Goal: Task Accomplishment & Management: Complete application form

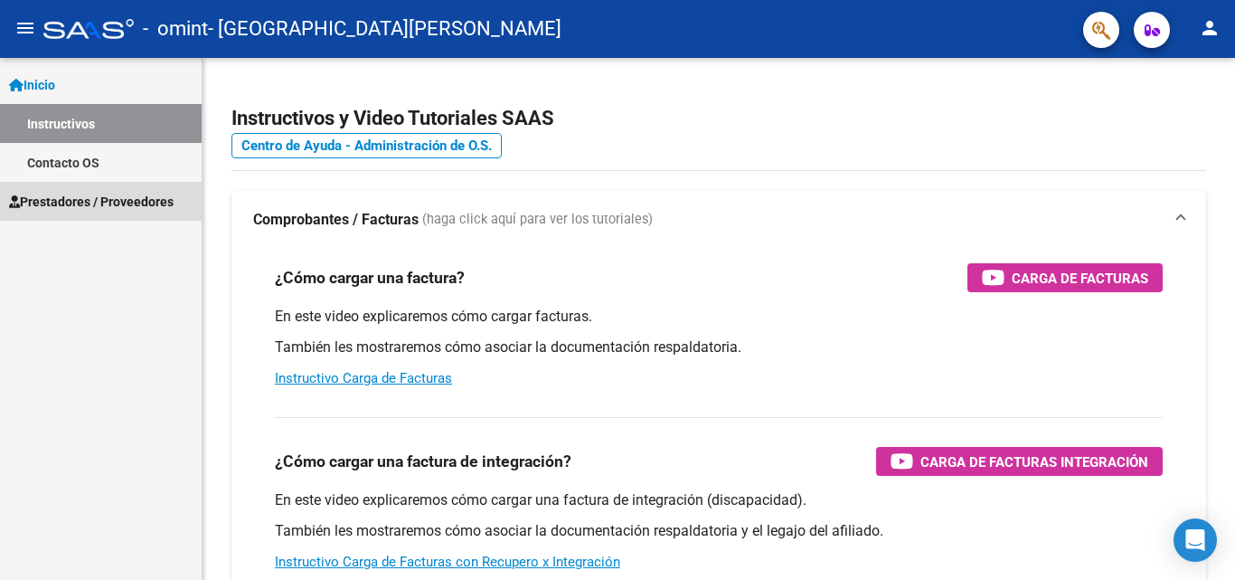
click at [144, 204] on span "Prestadores / Proveedores" at bounding box center [91, 202] width 165 height 20
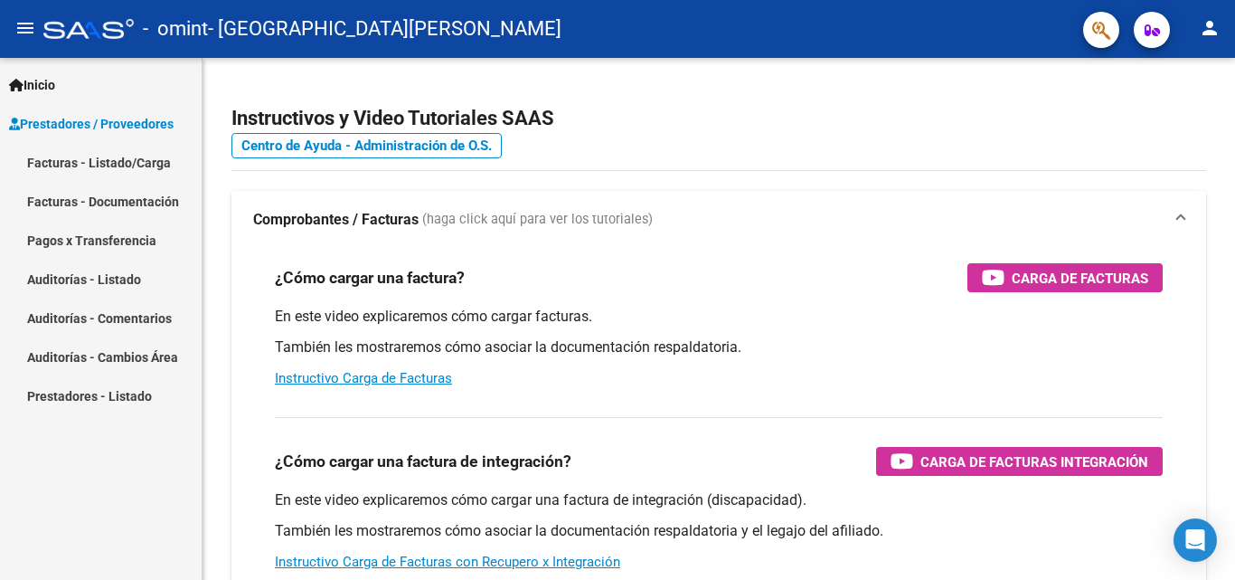
click at [146, 197] on link "Facturas - Documentación" at bounding box center [101, 201] width 202 height 39
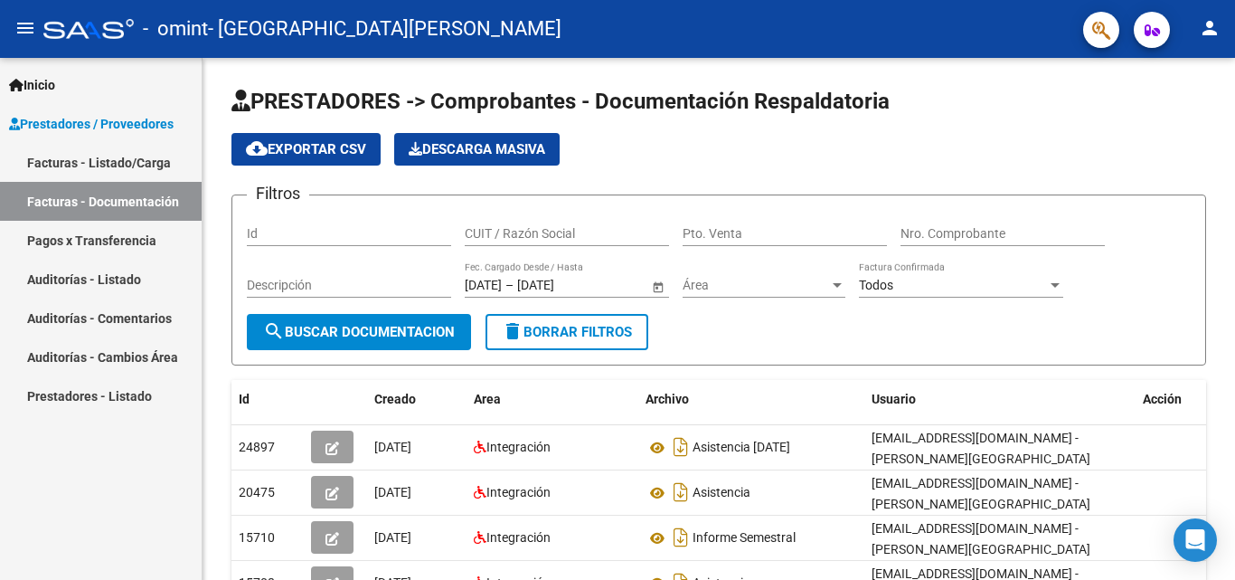
click at [113, 200] on link "Facturas - Documentación" at bounding box center [101, 201] width 202 height 39
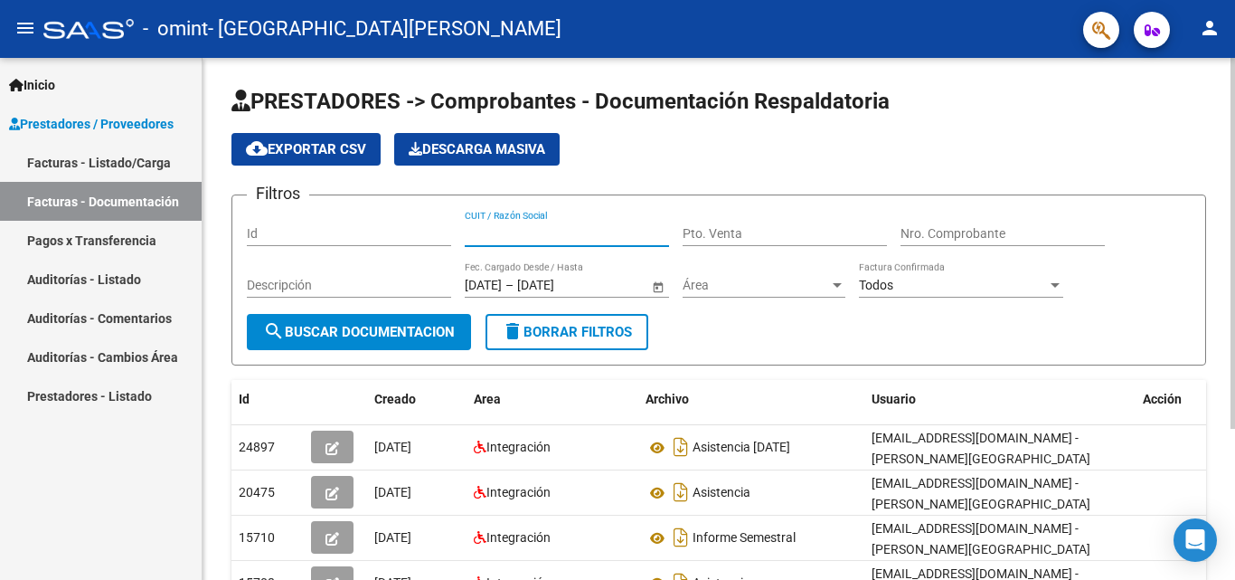
click at [494, 229] on input "CUIT / Razón Social" at bounding box center [567, 233] width 204 height 15
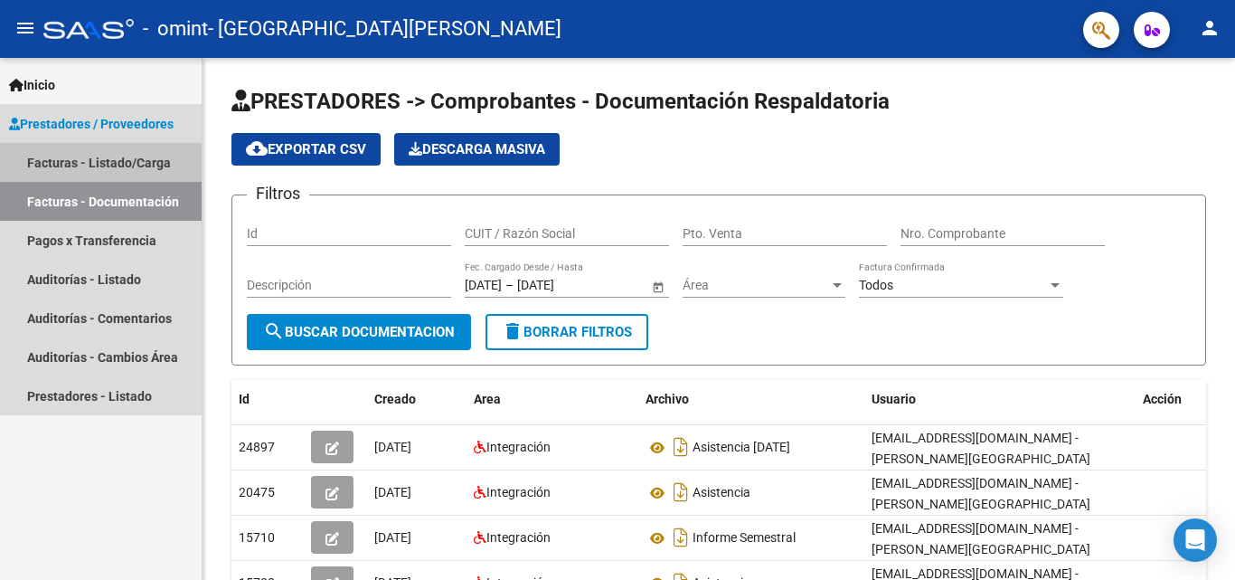
click at [113, 158] on link "Facturas - Listado/Carga" at bounding box center [101, 162] width 202 height 39
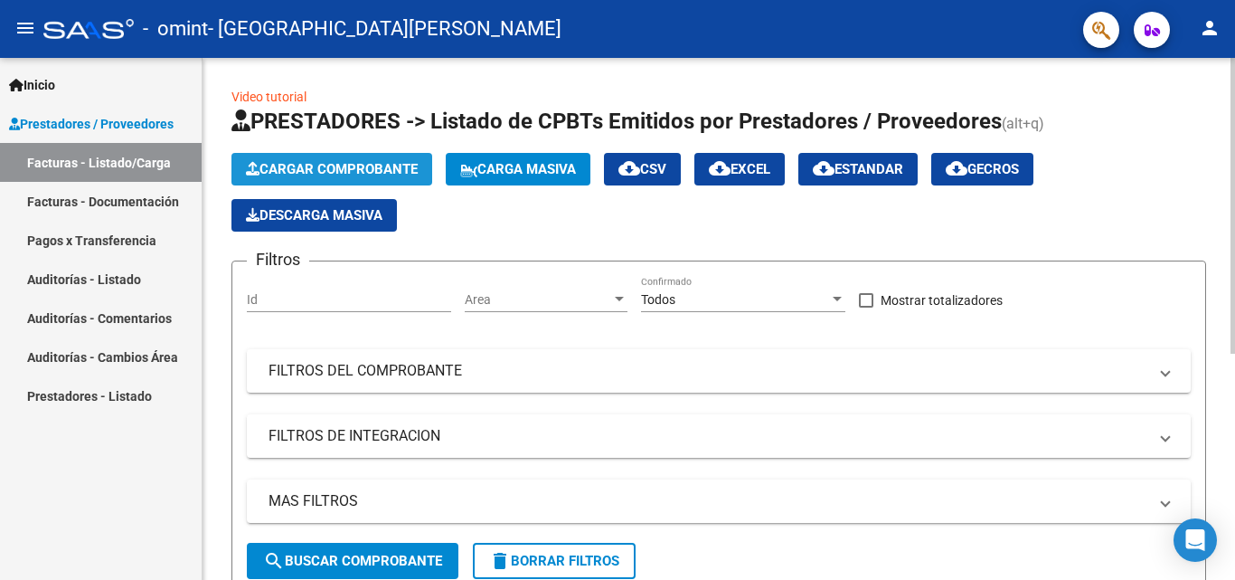
click at [328, 166] on span "Cargar Comprobante" at bounding box center [332, 169] width 172 height 16
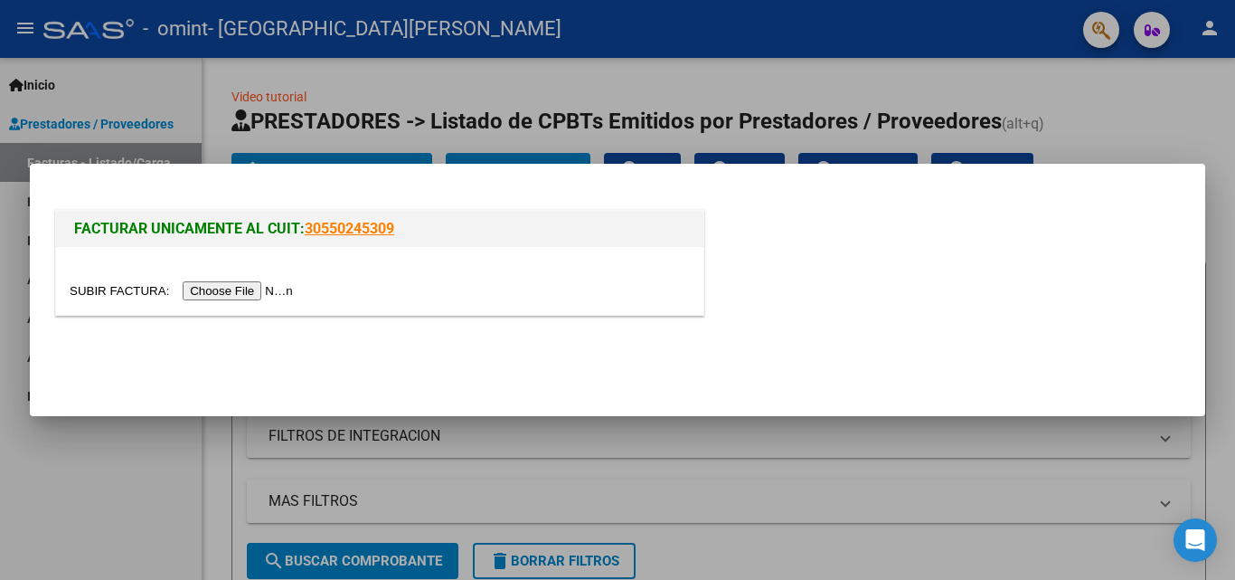
click at [1148, 127] on div at bounding box center [617, 290] width 1235 height 580
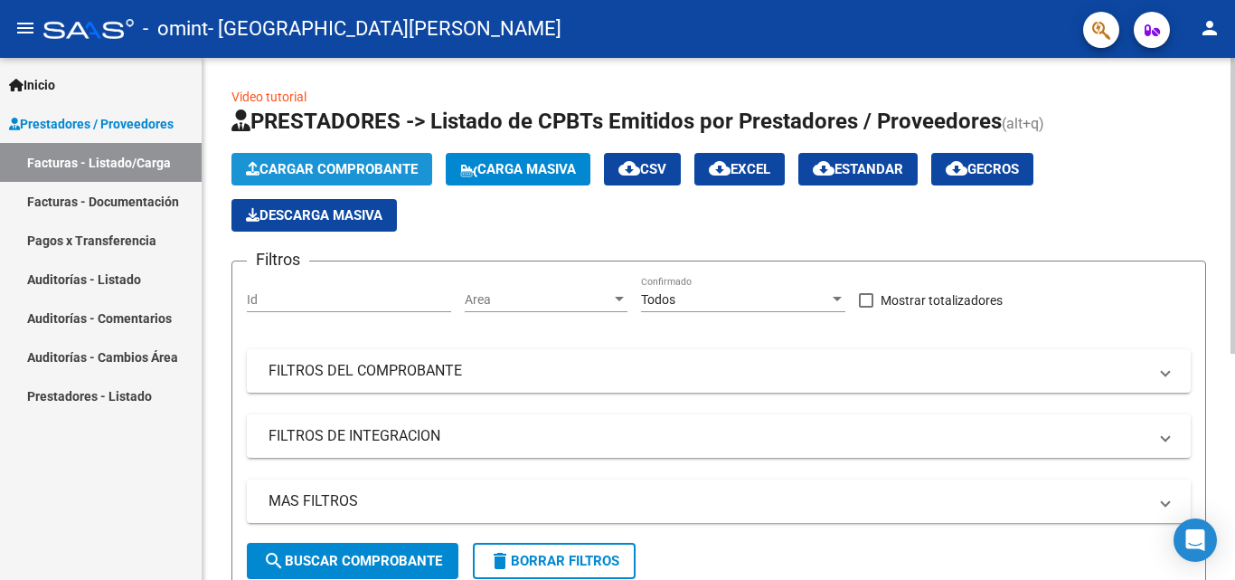
click at [369, 173] on span "Cargar Comprobante" at bounding box center [332, 169] width 172 height 16
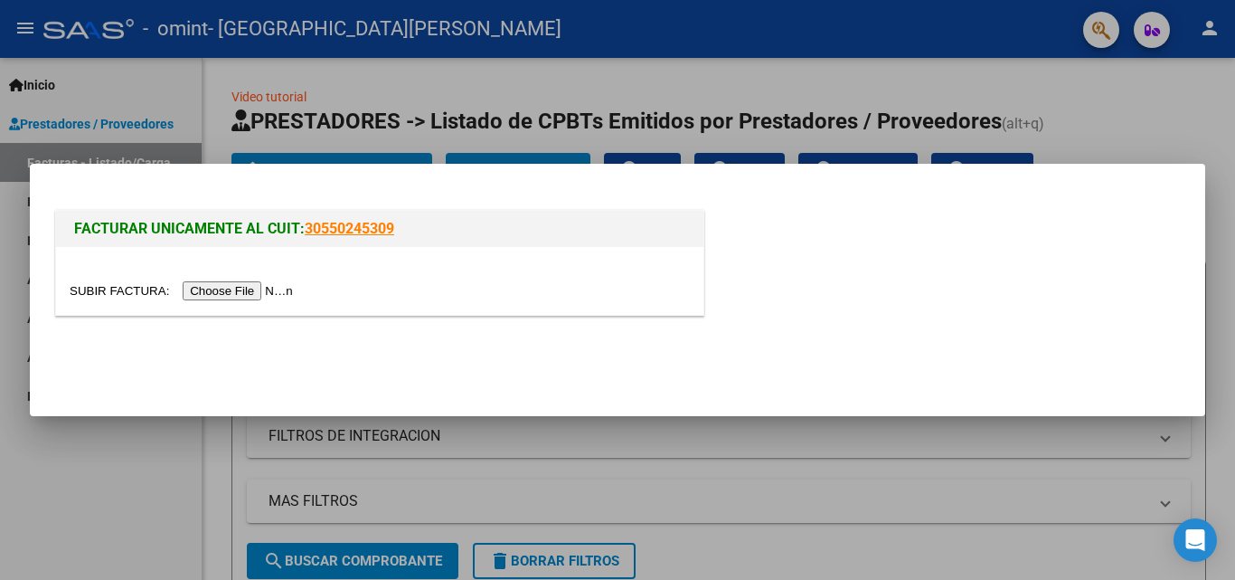
click at [272, 289] on input "file" at bounding box center [184, 290] width 229 height 19
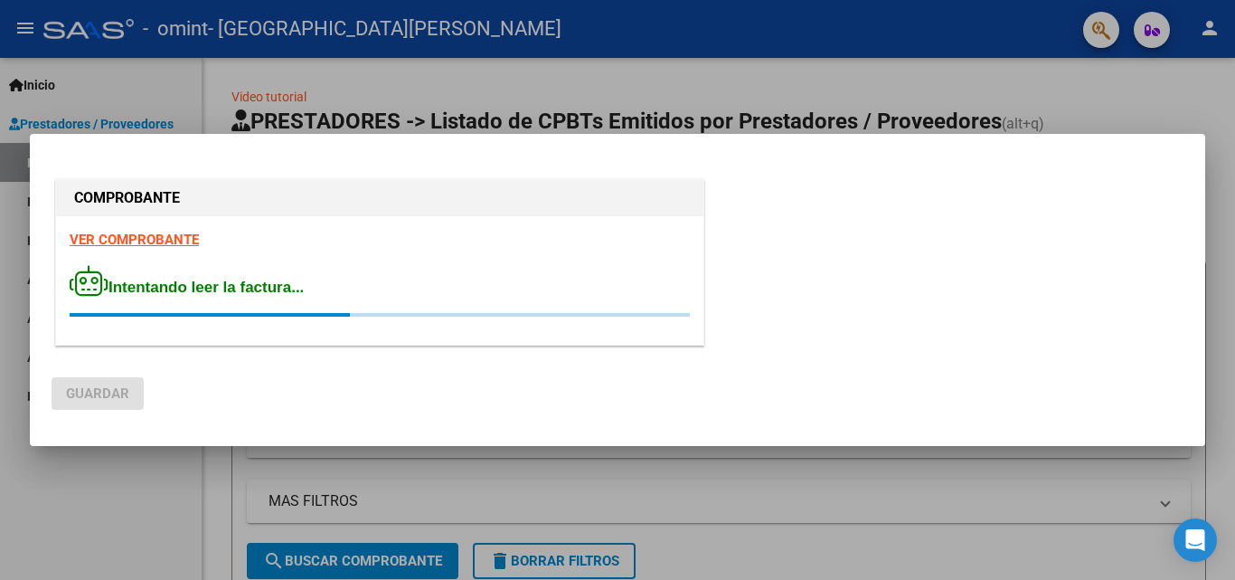
click at [292, 380] on mat-dialog-actions "Guardar" at bounding box center [618, 389] width 1132 height 69
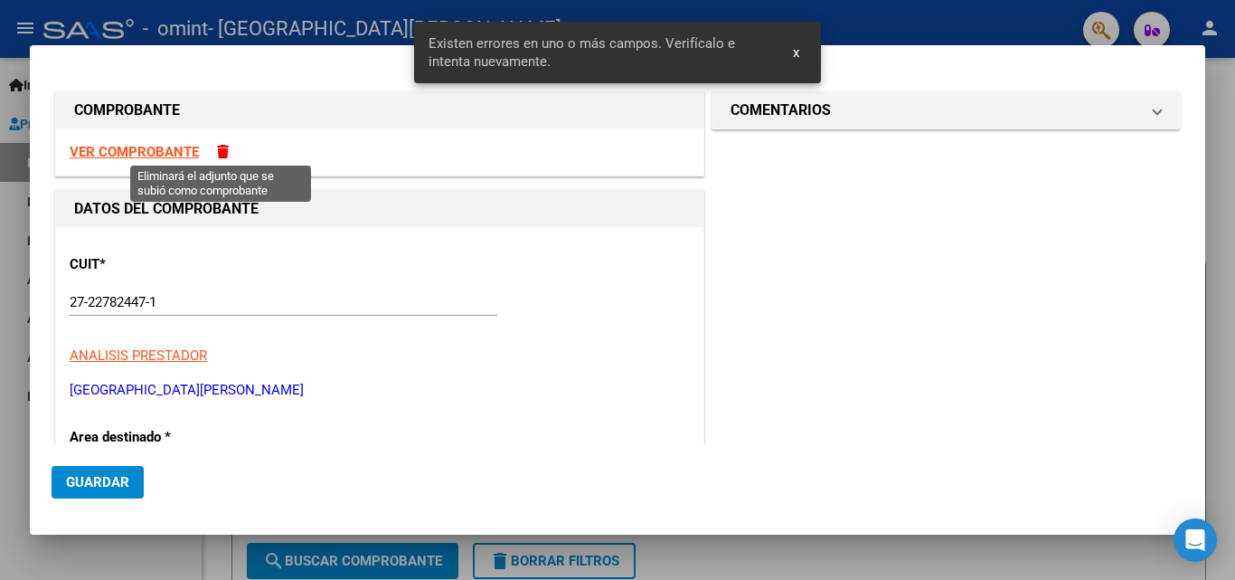
click at [219, 152] on span at bounding box center [223, 152] width 12 height 14
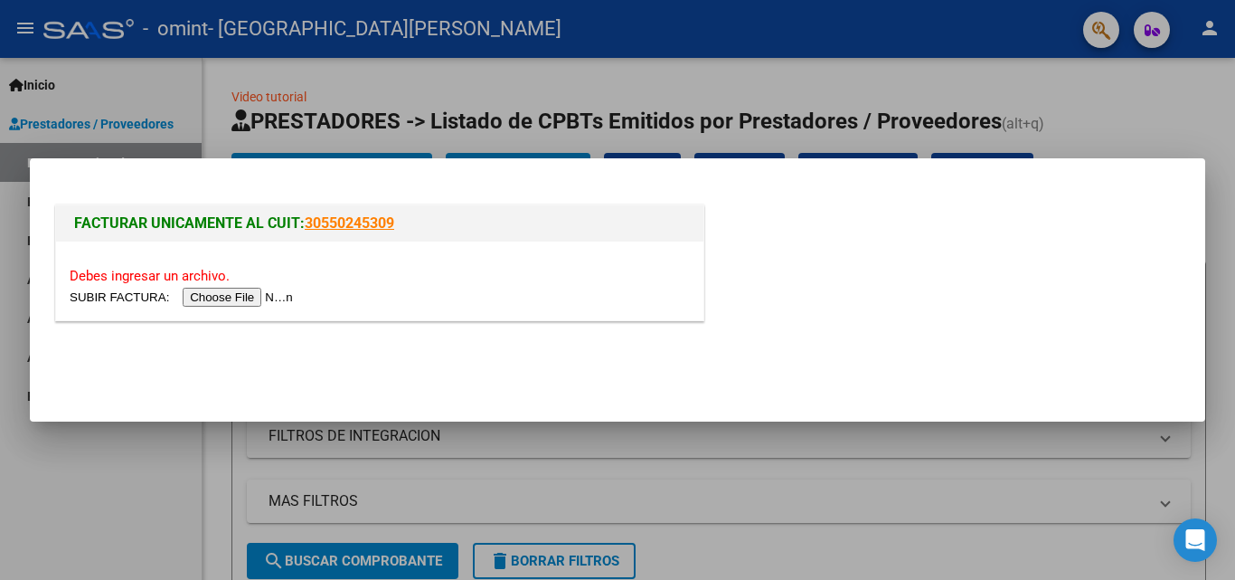
click at [267, 300] on input "file" at bounding box center [184, 297] width 229 height 19
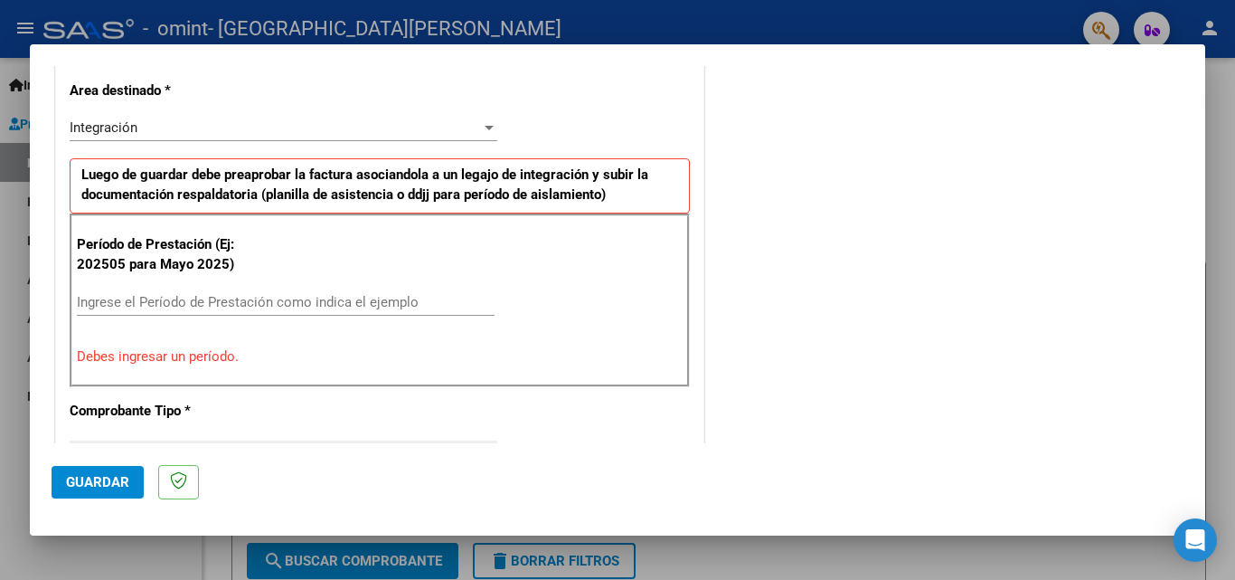
scroll to position [452, 0]
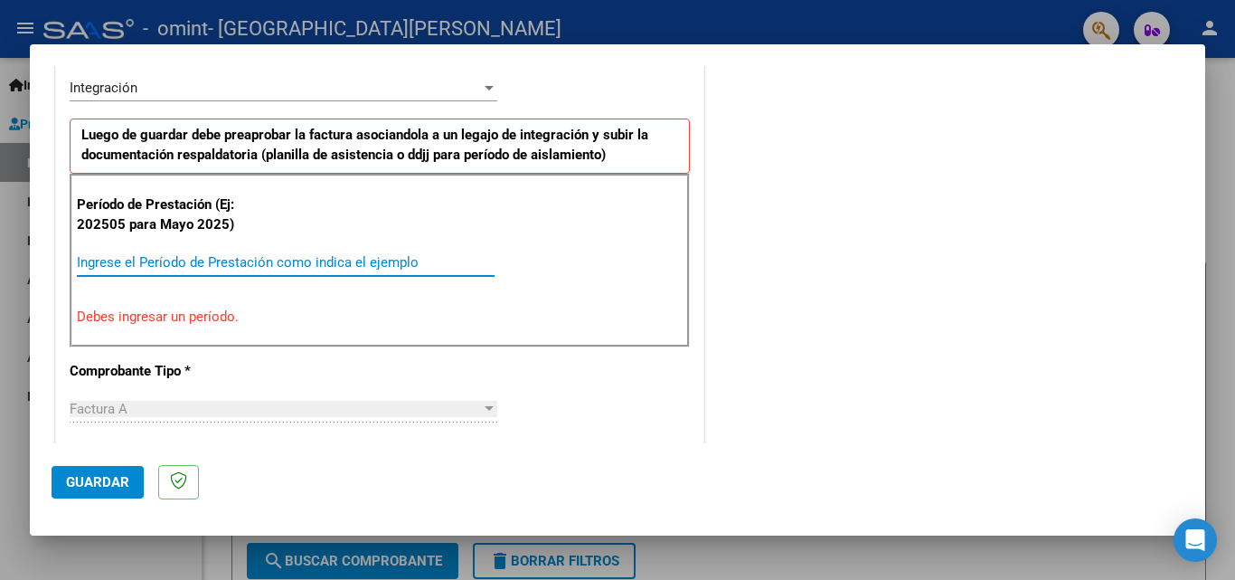
click at [210, 259] on input "Ingrese el Período de Prestación como indica el ejemplo" at bounding box center [286, 262] width 418 height 16
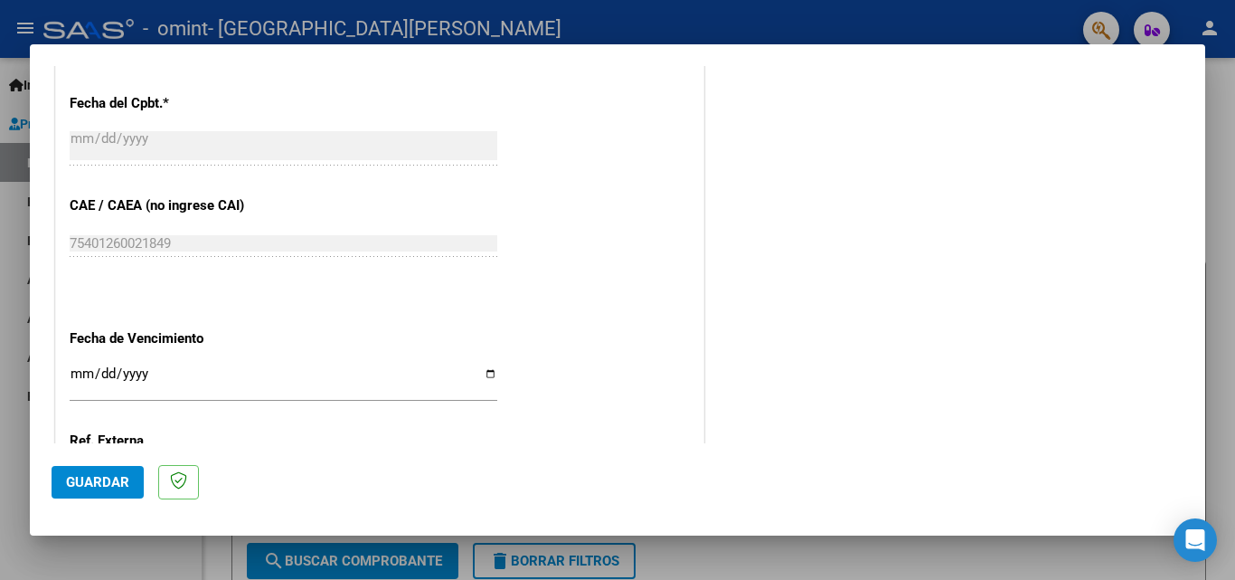
scroll to position [1085, 0]
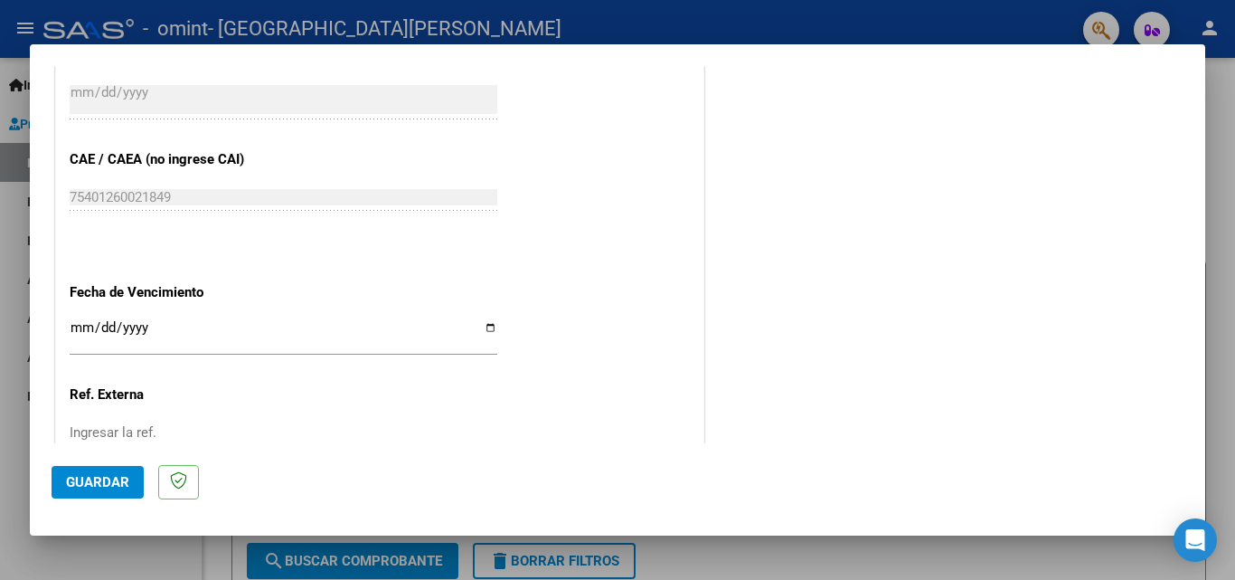
type input "202509"
click at [75, 327] on input "Ingresar la fecha" at bounding box center [284, 334] width 428 height 29
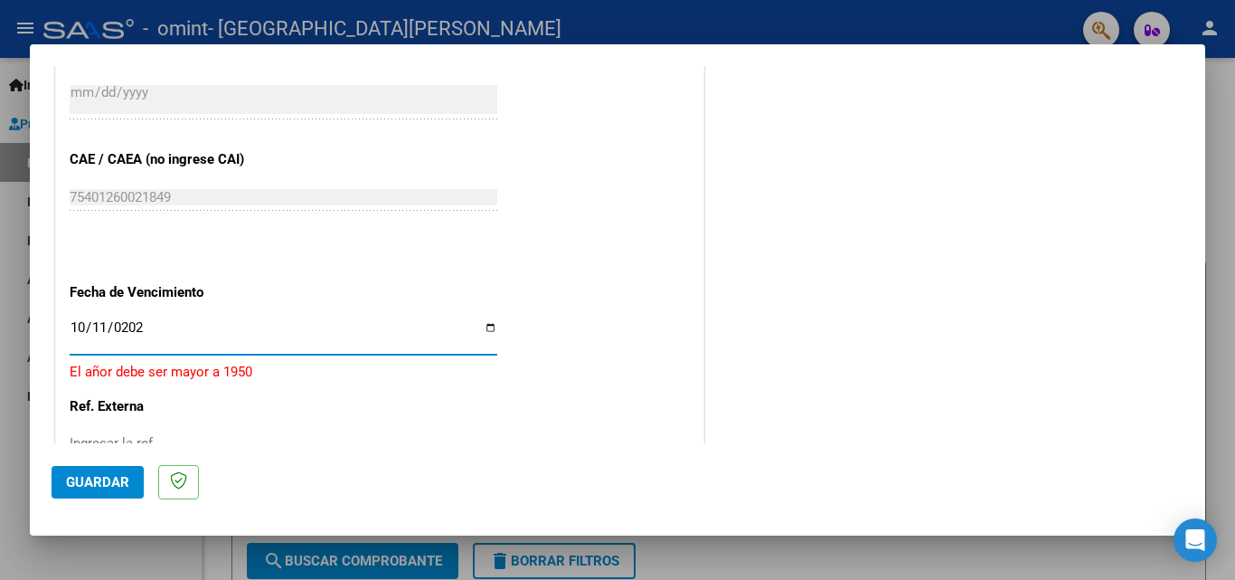
type input "[DATE]"
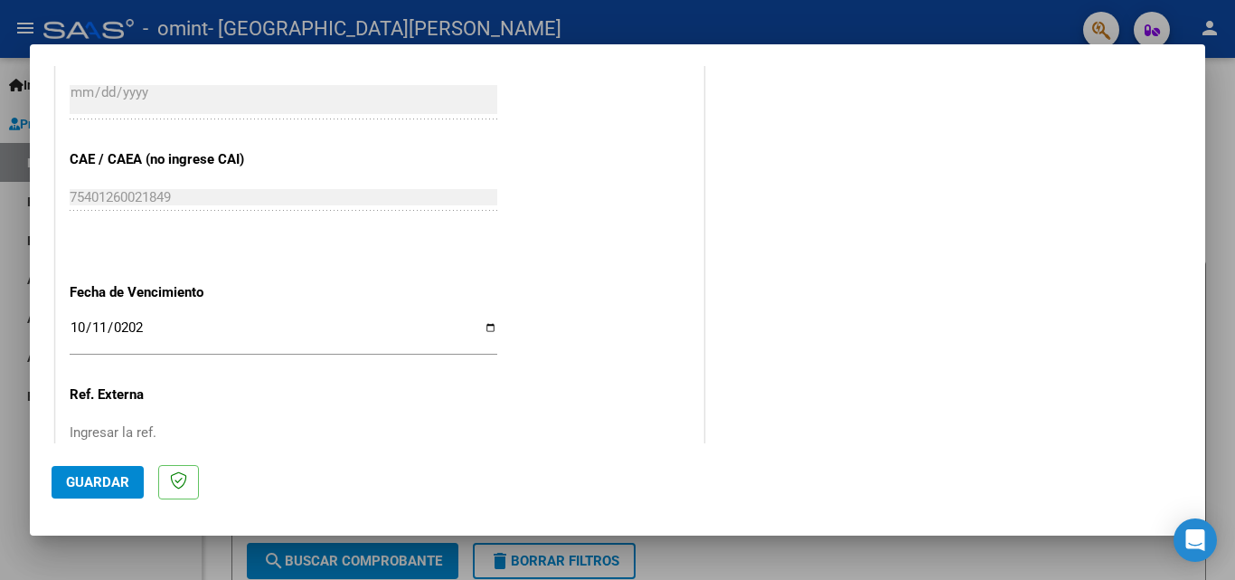
click at [198, 398] on p "Ref. Externa" at bounding box center [163, 394] width 186 height 21
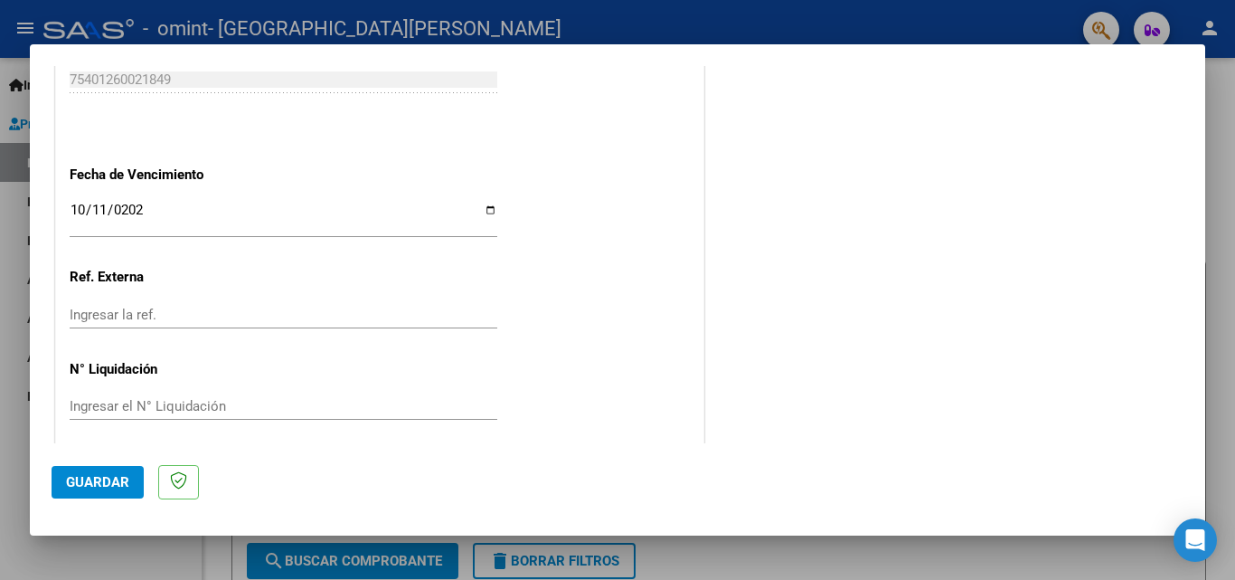
scroll to position [1214, 0]
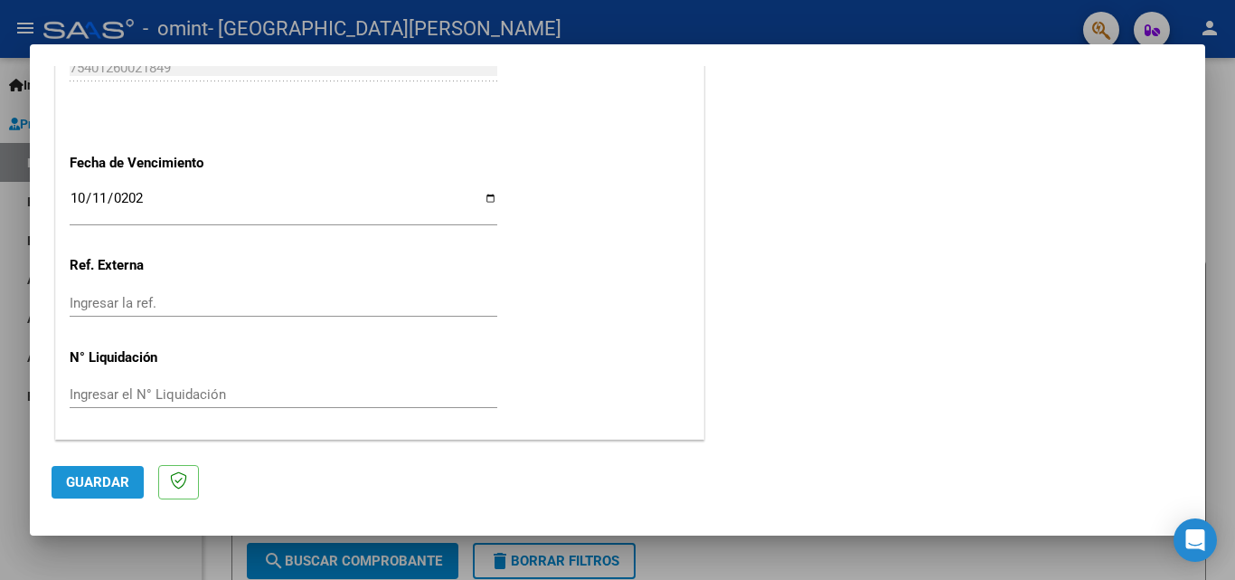
click at [90, 474] on span "Guardar" at bounding box center [97, 482] width 63 height 16
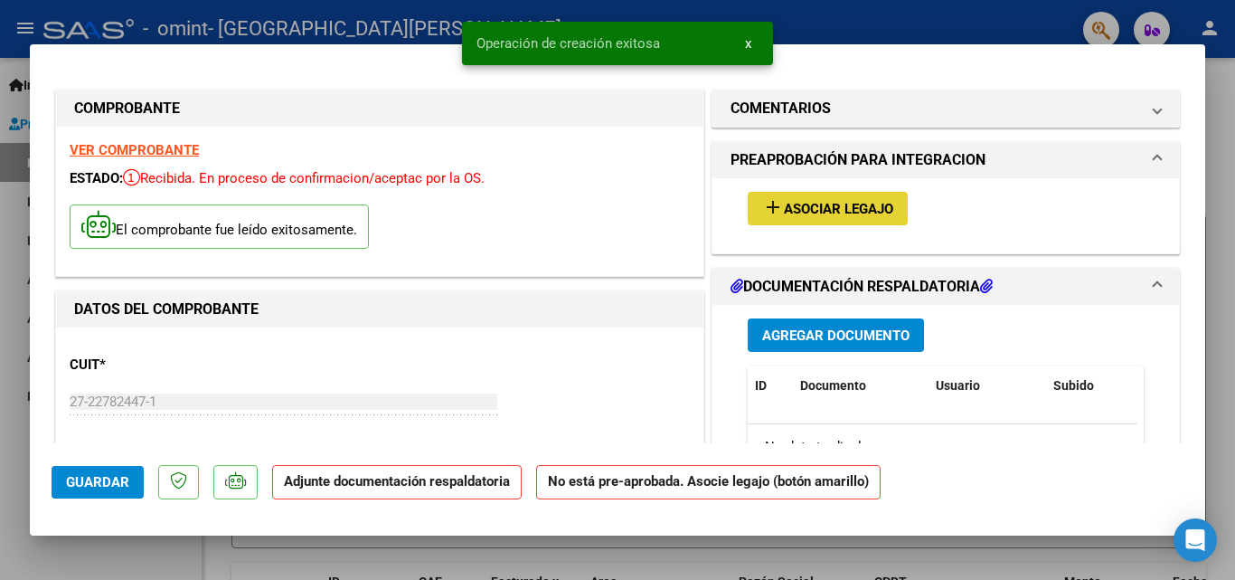
click at [801, 200] on span "add Asociar Legajo" at bounding box center [827, 208] width 131 height 16
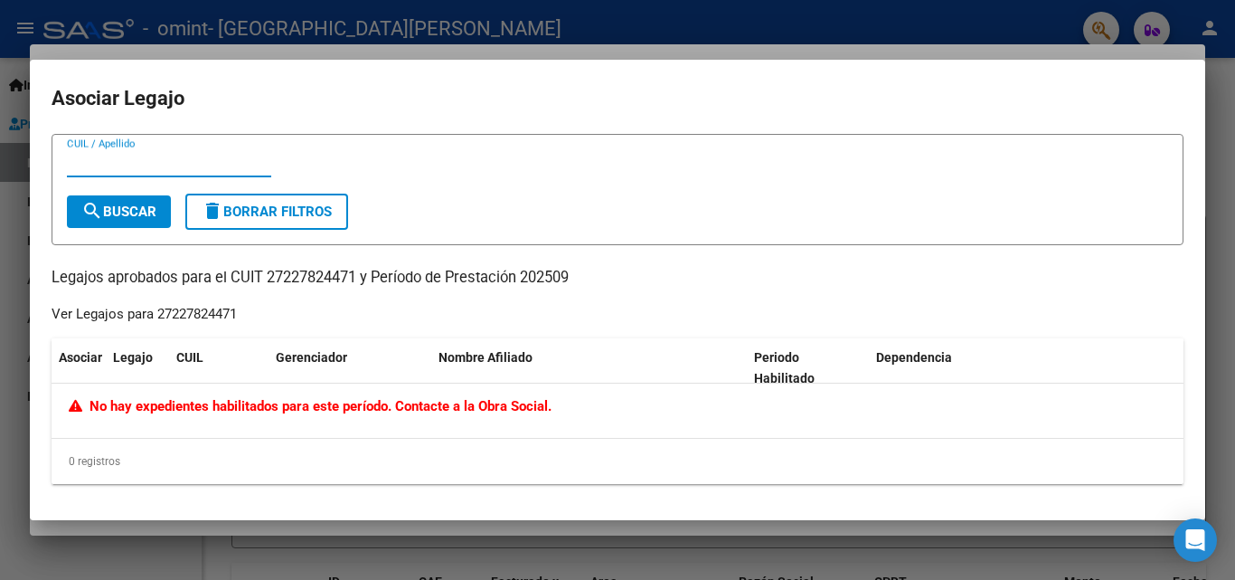
click at [151, 202] on button "search Buscar" at bounding box center [119, 211] width 104 height 33
click at [789, 357] on span "Periodo Habilitado" at bounding box center [784, 367] width 61 height 35
click at [940, 26] on div at bounding box center [617, 290] width 1235 height 580
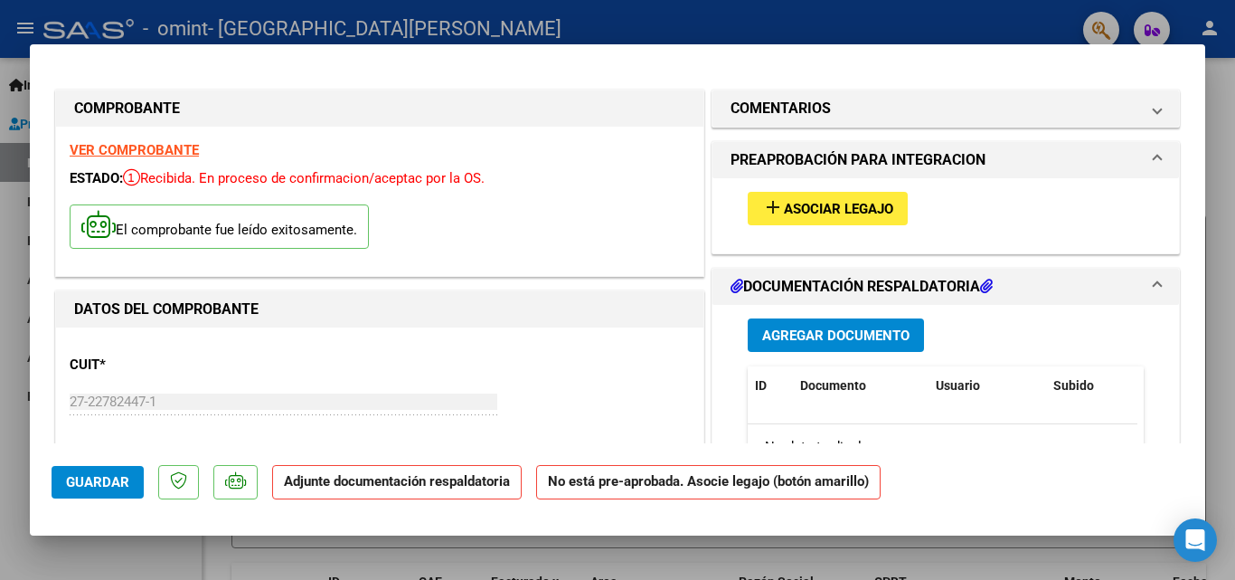
click at [808, 207] on span "Asociar Legajo" at bounding box center [838, 209] width 109 height 16
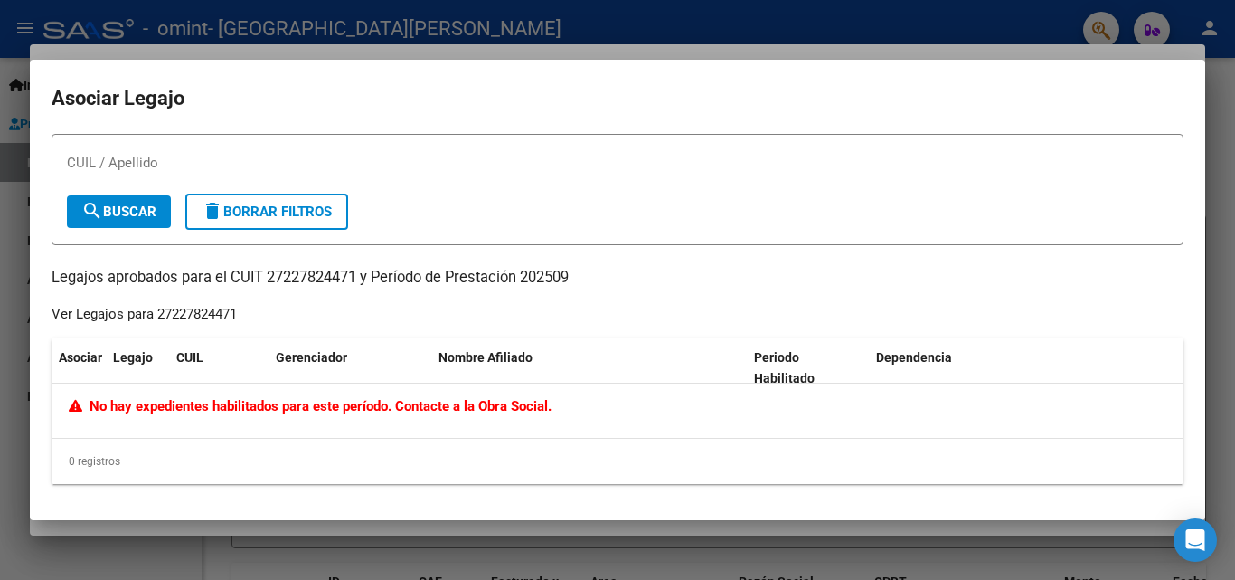
click at [949, 118] on mat-dialog-container "Asociar Legajo CUIL / Apellido search Buscar delete Borrar Filtros Legajos apro…" at bounding box center [618, 290] width 1176 height 461
click at [1220, 333] on div at bounding box center [617, 290] width 1235 height 580
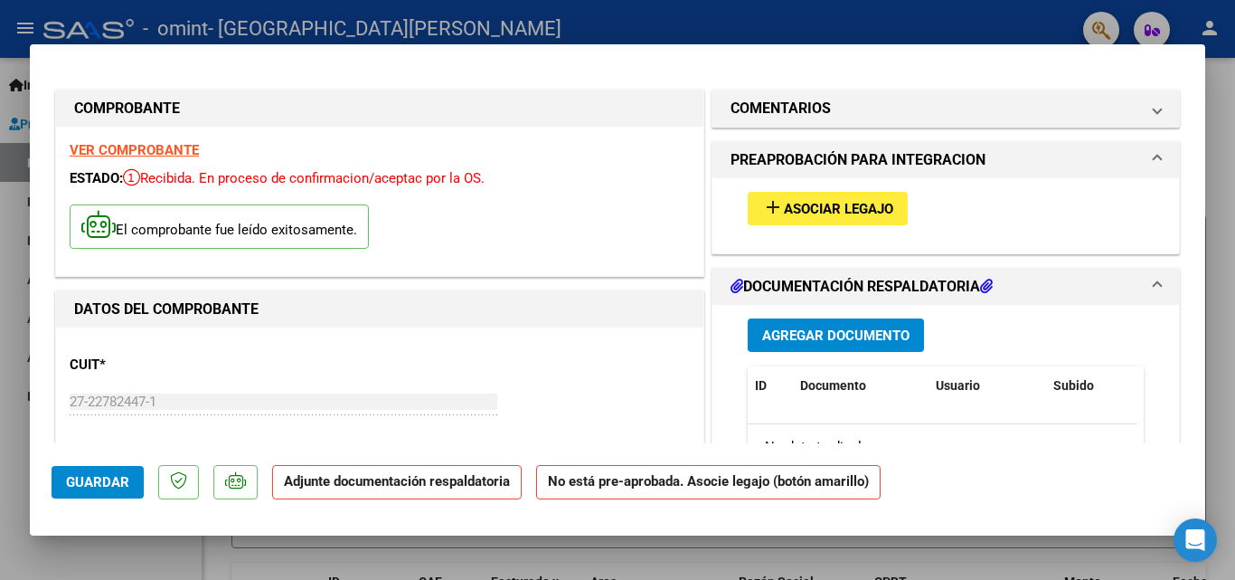
click at [106, 149] on strong "VER COMPROBANTE" at bounding box center [134, 150] width 129 height 16
click at [781, 198] on button "add Asociar Legajo" at bounding box center [828, 208] width 160 height 33
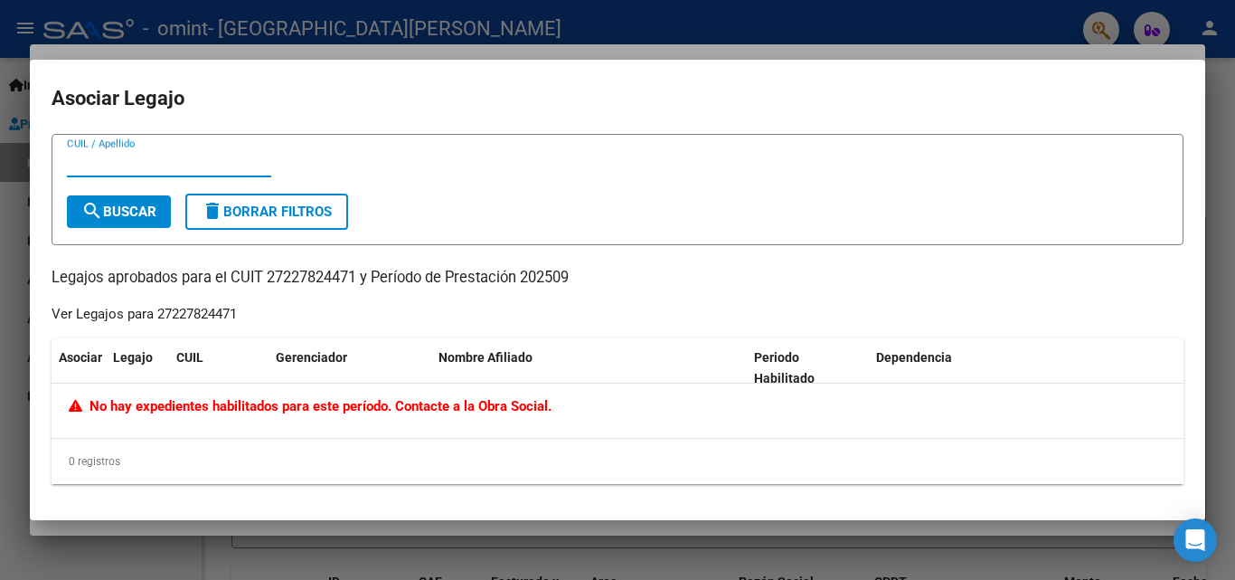
click at [562, 32] on div at bounding box center [617, 290] width 1235 height 580
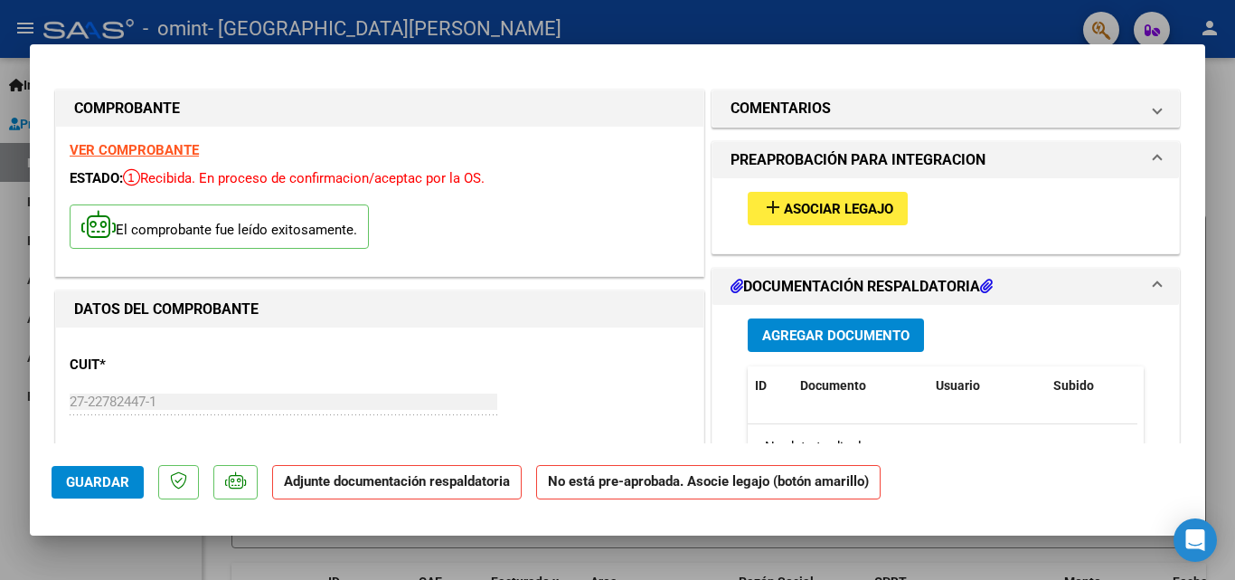
click at [802, 206] on span "Asociar Legajo" at bounding box center [838, 209] width 109 height 16
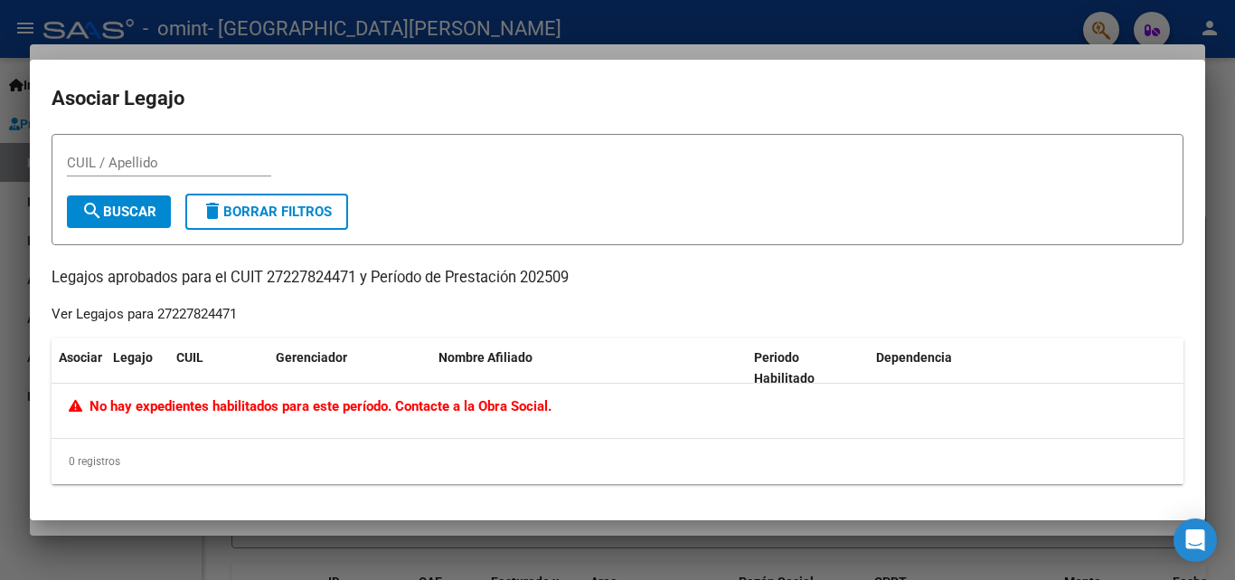
drag, startPoint x: 45, startPoint y: 272, endPoint x: 566, endPoint y: 396, distance: 535.4
click at [566, 396] on mat-dialog-content "CUIL / Apellido search Buscar delete Borrar Filtros Legajos aprobados para el C…" at bounding box center [618, 316] width 1176 height 365
copy div "Legajos aprobados para el CUIT 27227824471 y Período de Prestación 202509 Ver L…"
click at [637, 228] on form "CUIL / Apellido search Buscar delete Borrar Filtros" at bounding box center [618, 189] width 1132 height 111
